Goal: Navigation & Orientation: Understand site structure

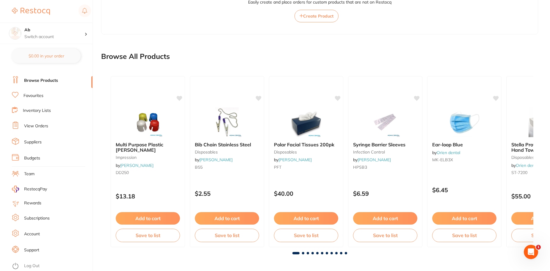
click at [36, 95] on link "Favourites" at bounding box center [34, 96] width 20 height 6
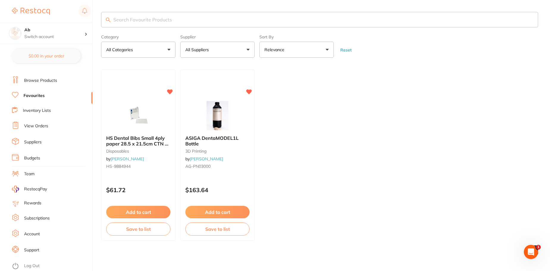
click at [40, 108] on link "Inventory Lists" at bounding box center [37, 111] width 28 height 6
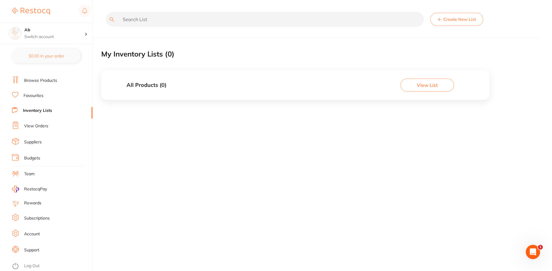
click at [41, 122] on li "View Orders" at bounding box center [52, 126] width 81 height 9
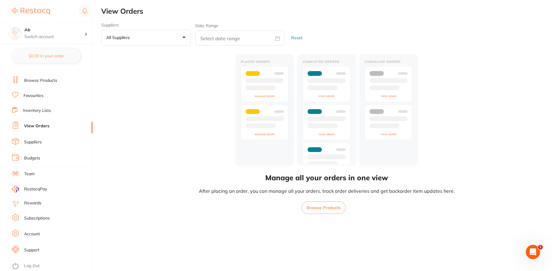
click at [40, 141] on link "Suppliers" at bounding box center [33, 142] width 18 height 6
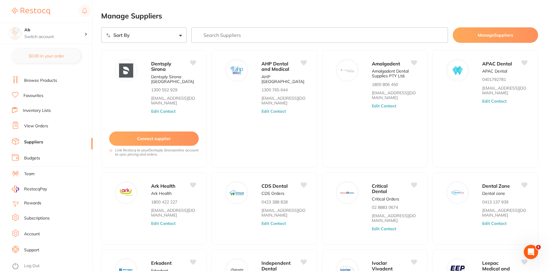
click at [32, 156] on link "Budgets" at bounding box center [32, 158] width 16 height 6
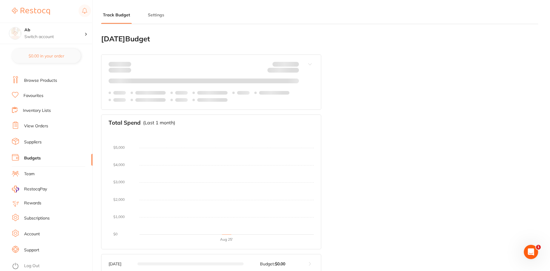
type input "0.0"
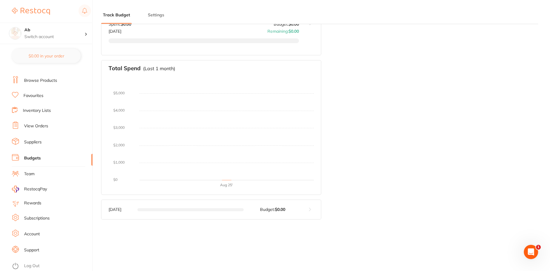
scroll to position [80, 0]
click at [32, 171] on li "Team" at bounding box center [52, 174] width 81 height 9
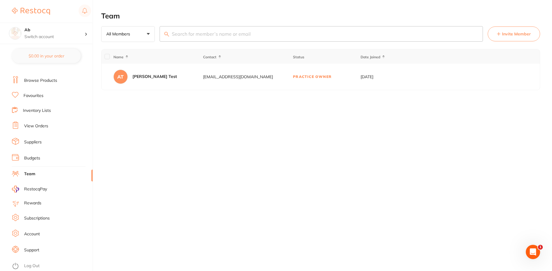
click at [33, 191] on span "RestocqPay" at bounding box center [35, 189] width 23 height 6
click at [28, 217] on link "Subscriptions" at bounding box center [37, 218] width 26 height 6
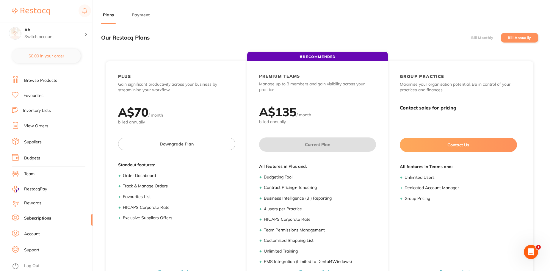
scroll to position [1, 0]
